Goal: Task Accomplishment & Management: Manage account settings

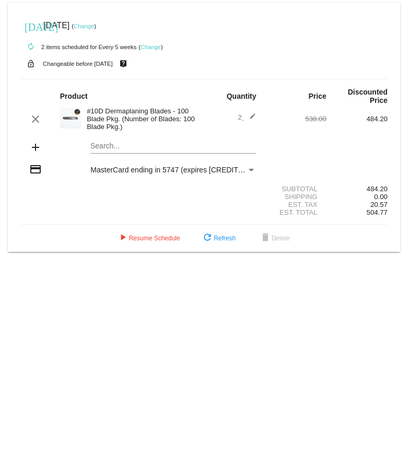
click at [147, 44] on link "Change" at bounding box center [150, 47] width 20 height 6
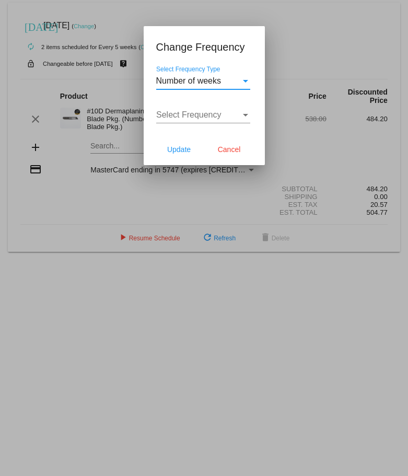
click at [238, 119] on div "Select Frequency" at bounding box center [198, 114] width 85 height 9
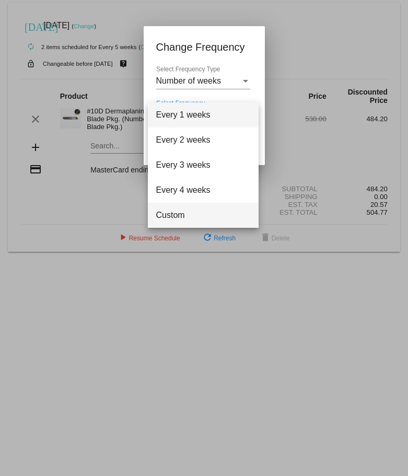
click at [186, 215] on span "Custom" at bounding box center [203, 215] width 94 height 25
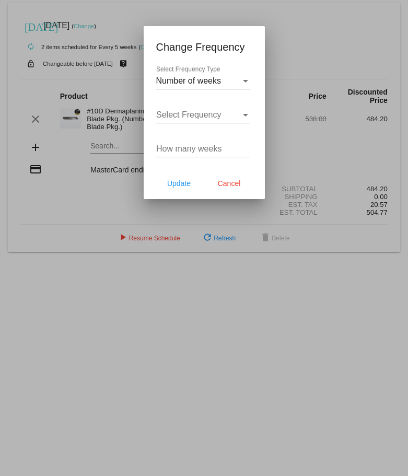
click at [207, 75] on div "Number of weeks Select Frequency Type" at bounding box center [203, 77] width 94 height 23
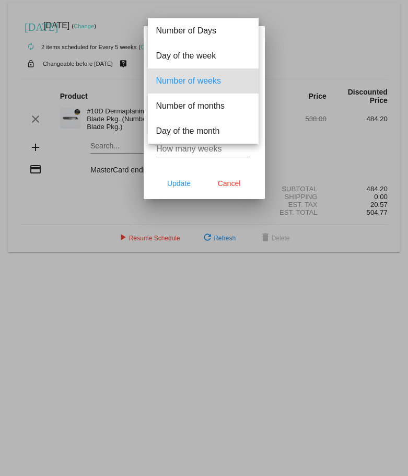
click at [207, 75] on span "Number of weeks" at bounding box center [203, 80] width 94 height 25
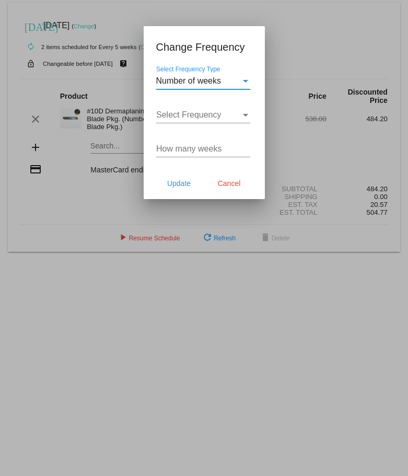
click at [191, 116] on span "Select Frequency" at bounding box center [188, 114] width 65 height 9
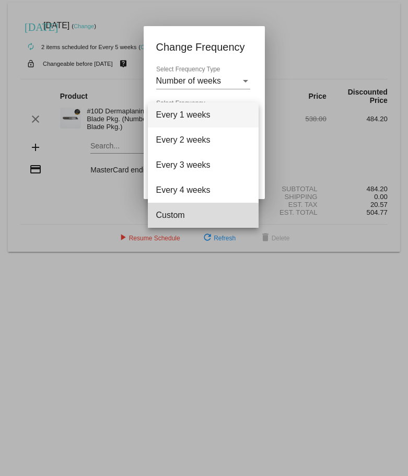
click at [176, 220] on span "Custom" at bounding box center [203, 215] width 94 height 25
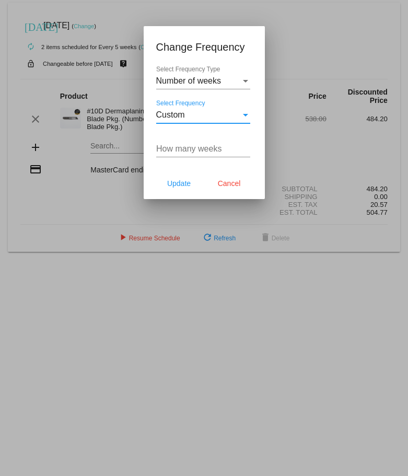
click at [185, 151] on input "How many weeks" at bounding box center [203, 148] width 94 height 9
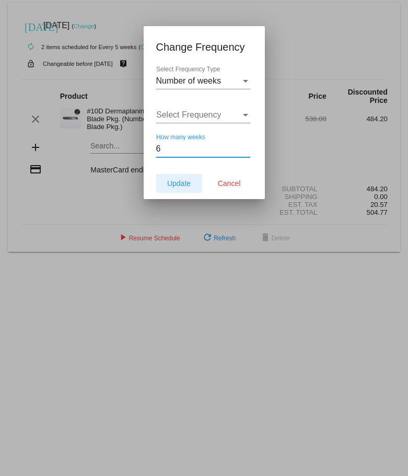
type input "6"
click at [178, 183] on span "Update" at bounding box center [178, 183] width 23 height 8
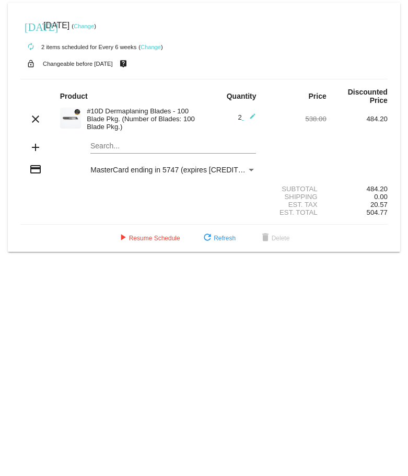
click at [94, 26] on link "Change" at bounding box center [84, 26] width 20 height 6
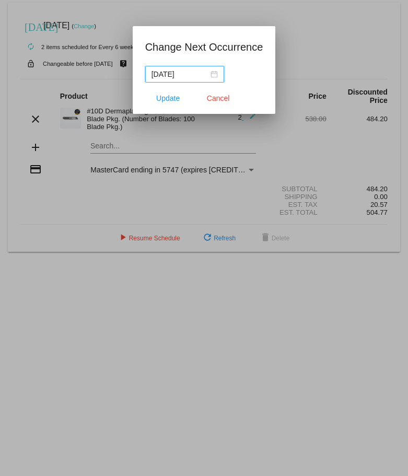
click at [217, 74] on nz-date-picker "[DATE]" at bounding box center [184, 74] width 79 height 17
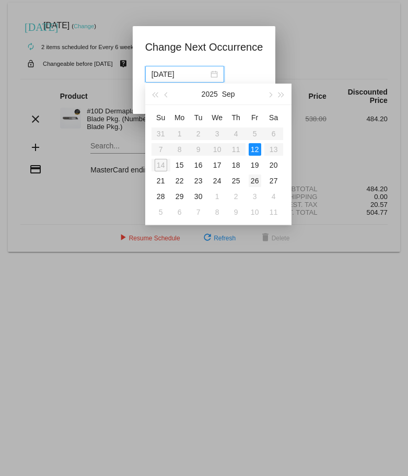
click at [260, 180] on div "26" at bounding box center [255, 180] width 13 height 13
type input "[DATE]"
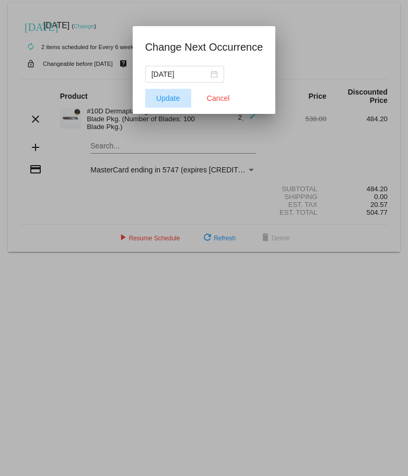
click at [179, 103] on button "Update" at bounding box center [168, 98] width 46 height 19
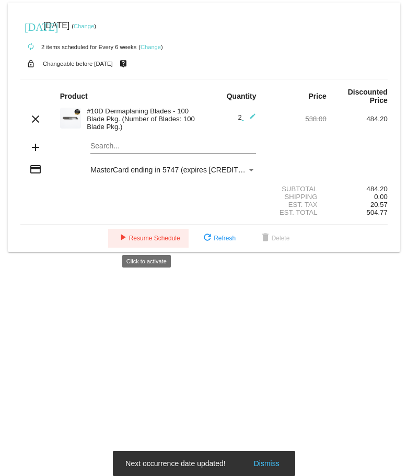
click at [134, 232] on button "play_arrow Resume Schedule" at bounding box center [148, 238] width 80 height 19
